Goal: Navigation & Orientation: Find specific page/section

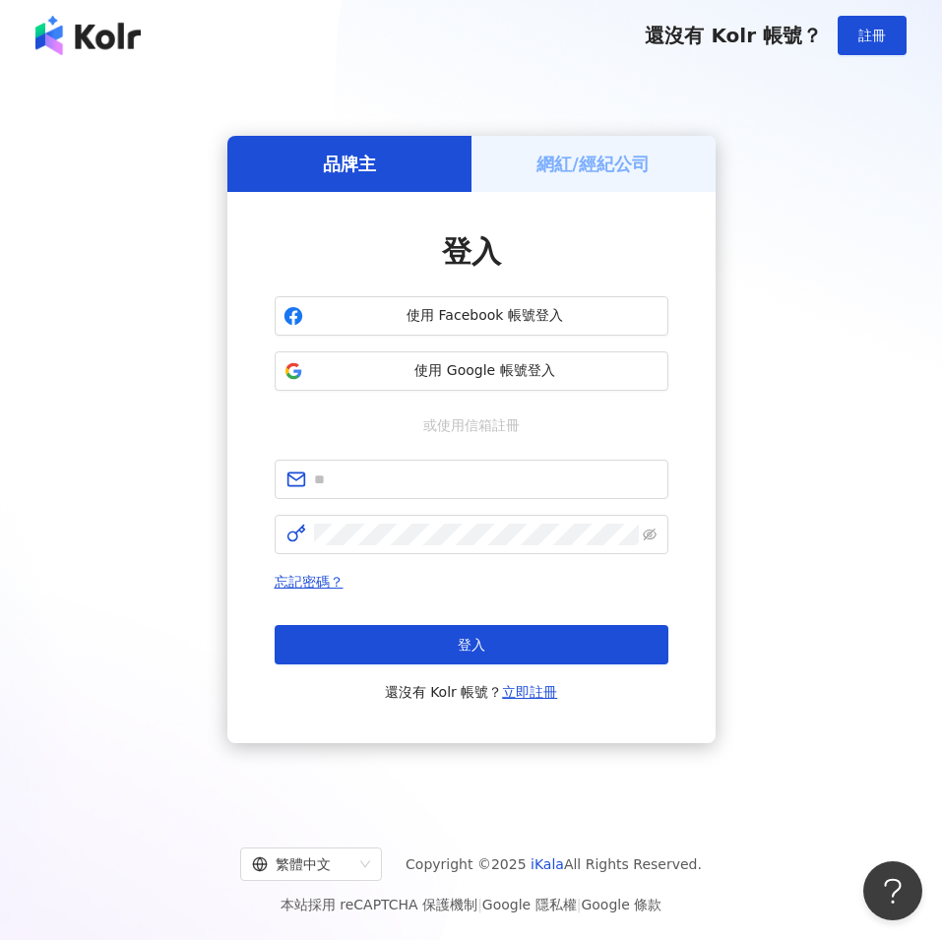
click at [528, 170] on div "網紅/經紀公司" at bounding box center [593, 164] width 244 height 56
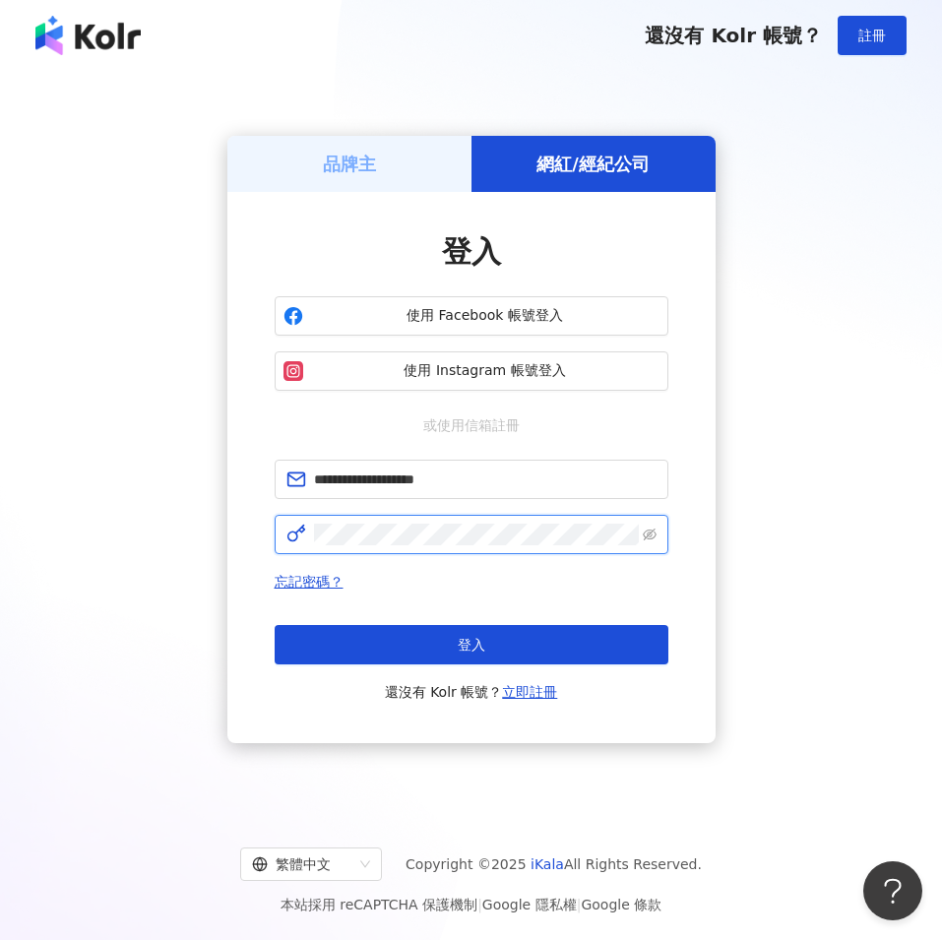
click at [470, 645] on button "登入" at bounding box center [472, 644] width 394 height 39
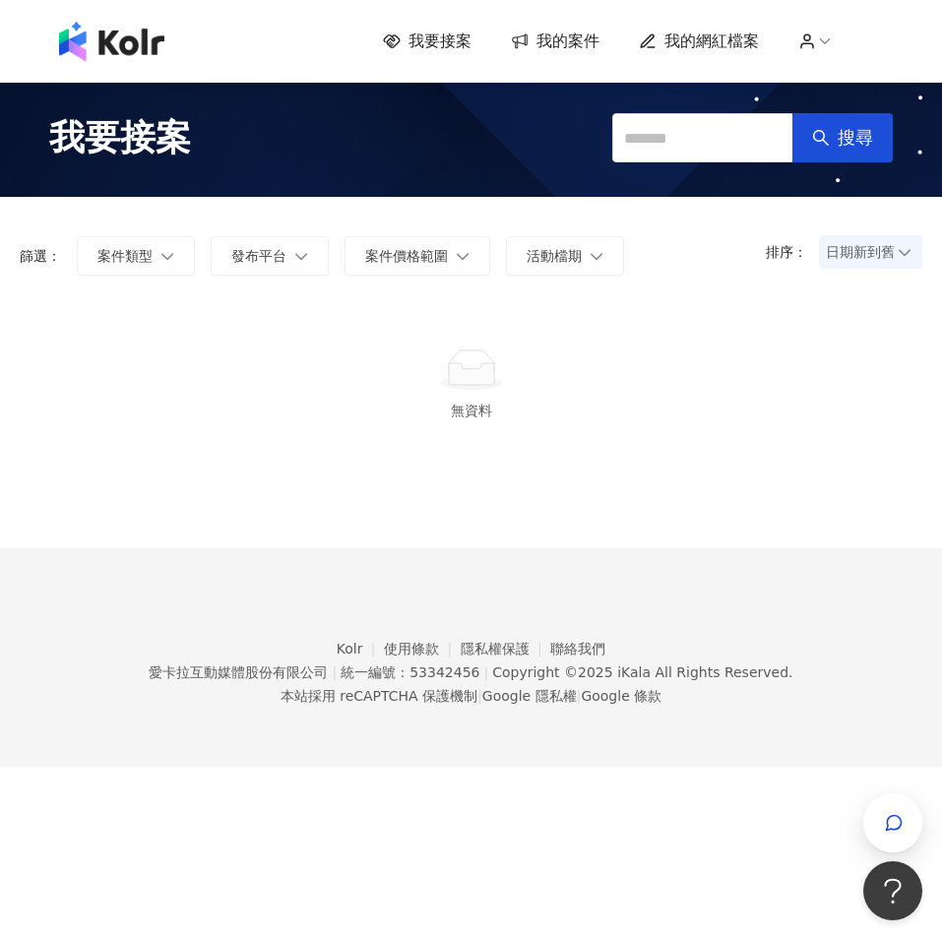
click at [595, 49] on span "我的案件" at bounding box center [567, 42] width 63 height 22
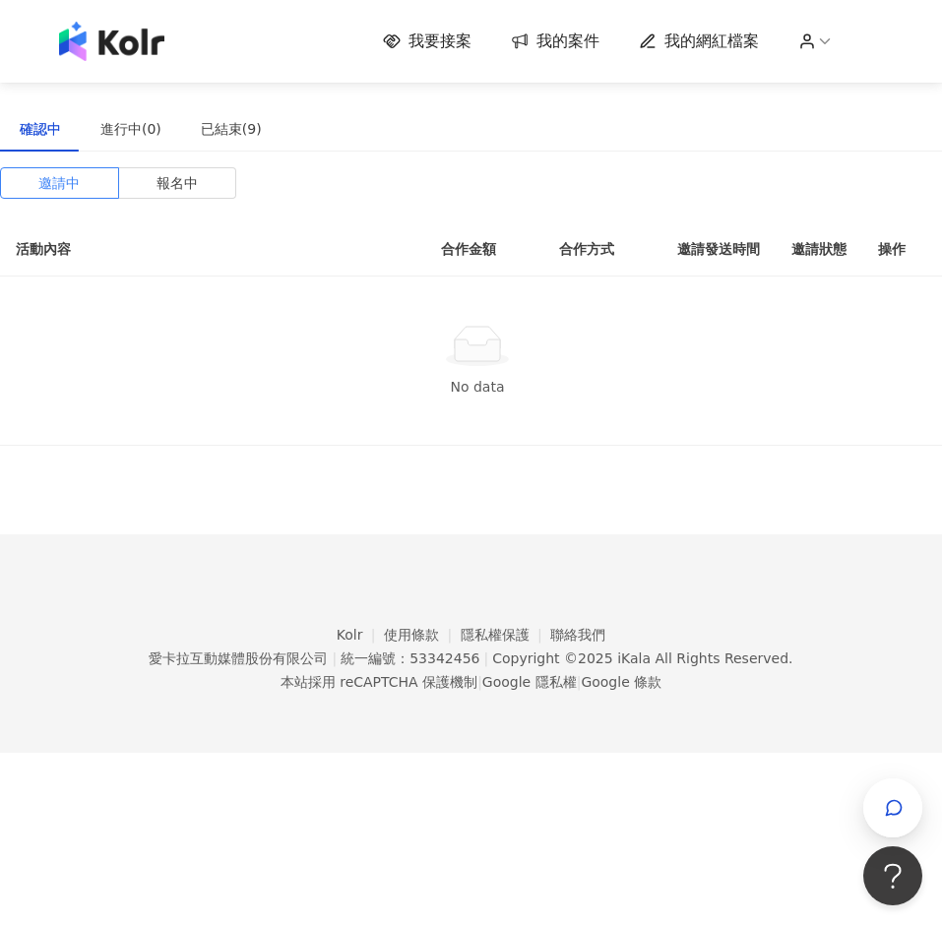
click at [450, 48] on span "我要接案" at bounding box center [439, 42] width 63 height 22
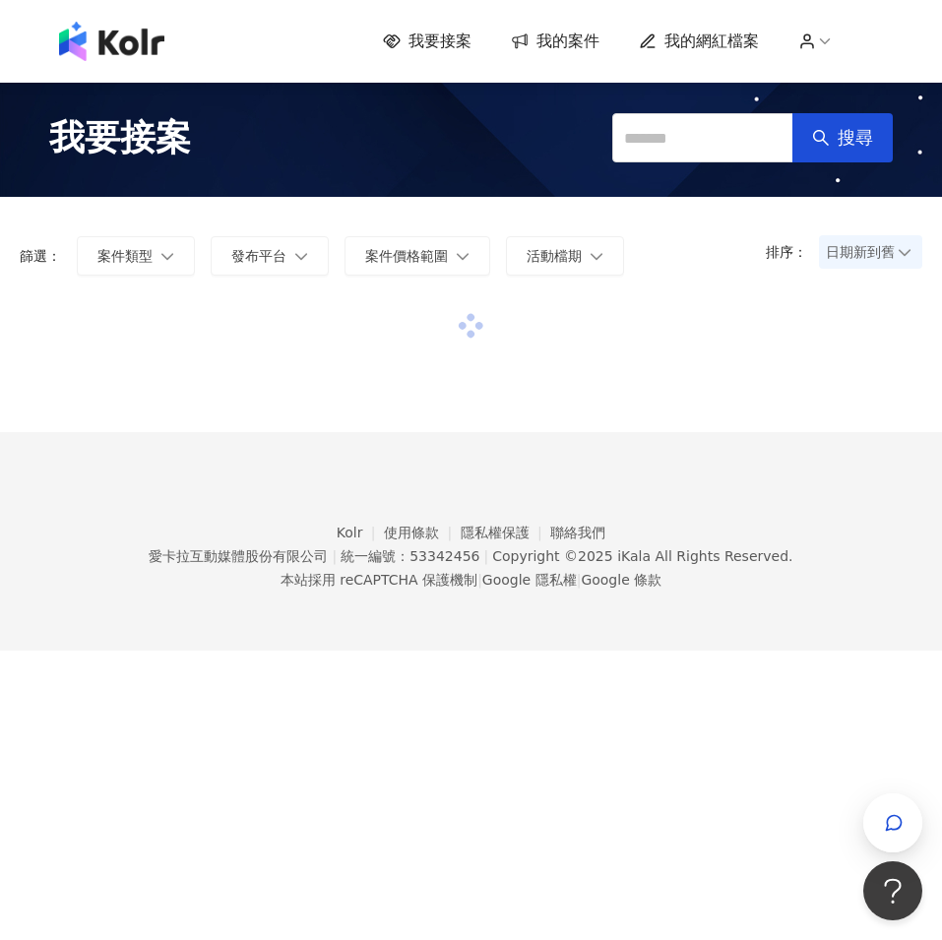
click at [745, 46] on span "我的網紅檔案" at bounding box center [711, 42] width 94 height 22
